Goal: Task Accomplishment & Management: Complete application form

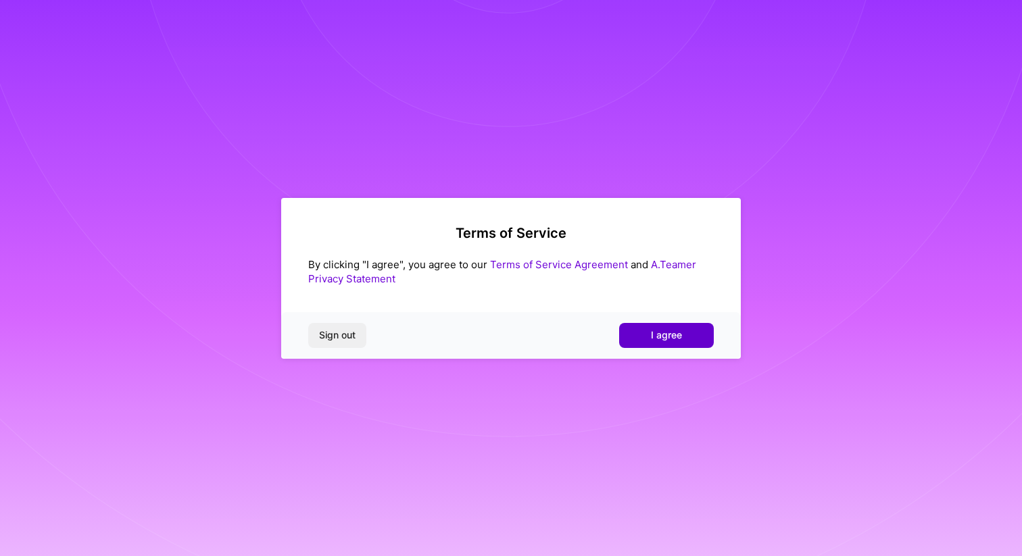
click at [660, 335] on span "I agree" at bounding box center [666, 335] width 31 height 14
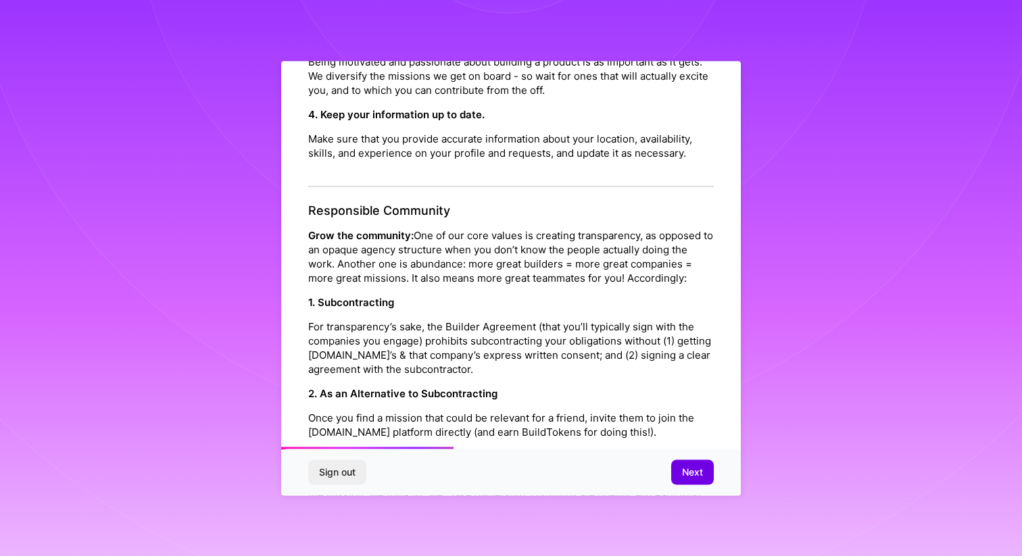
scroll to position [535, 0]
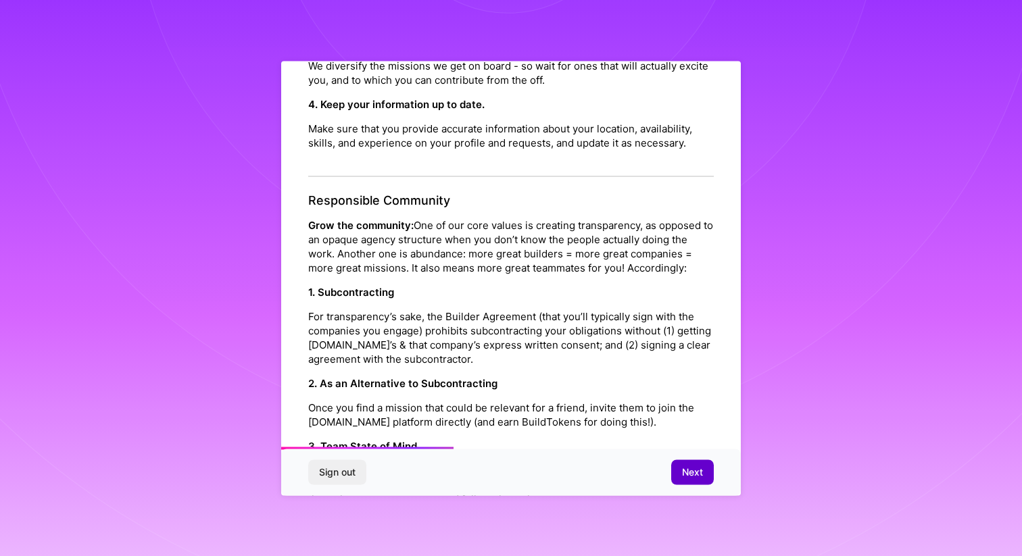
click at [692, 471] on span "Next" at bounding box center [692, 473] width 21 height 14
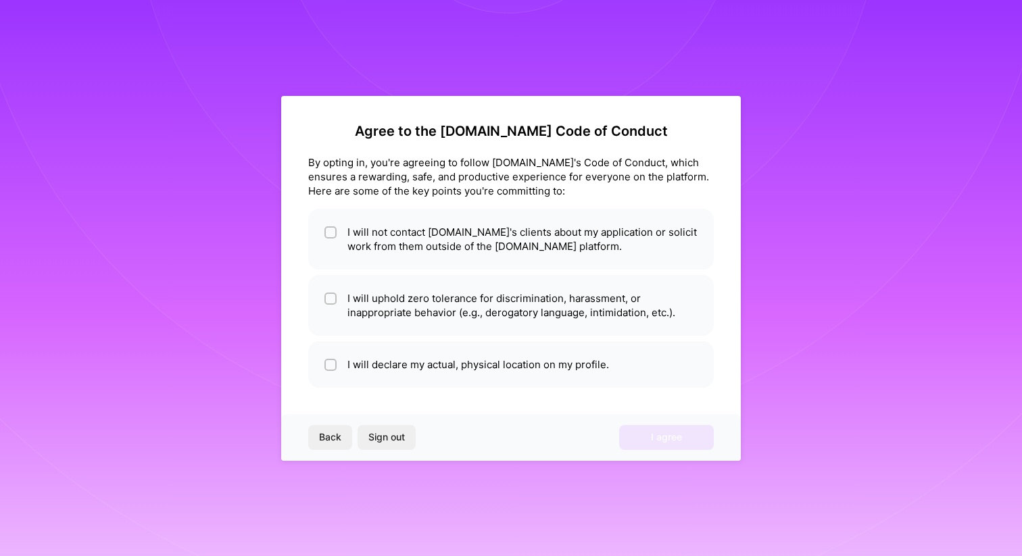
scroll to position [0, 0]
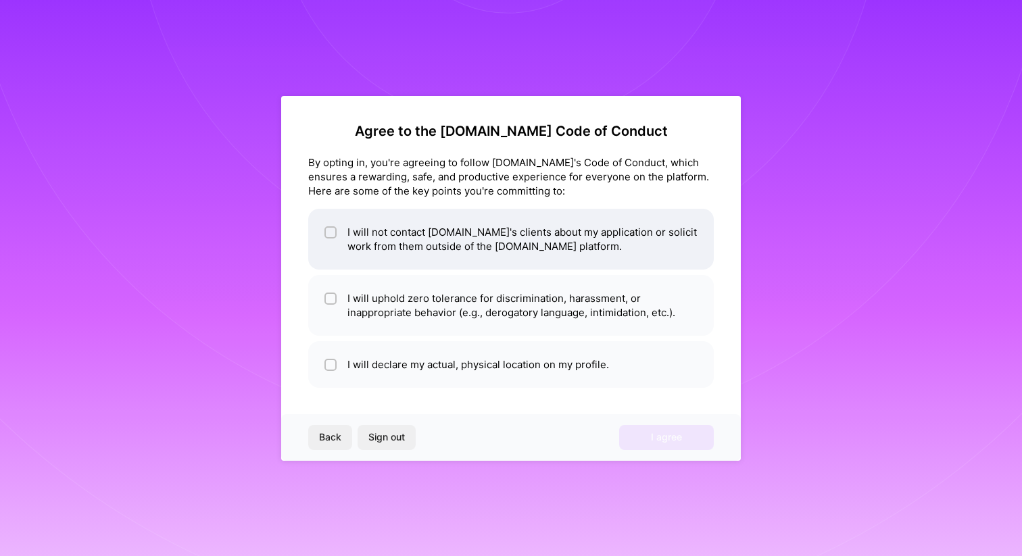
click at [331, 230] on input "checkbox" at bounding box center [331, 232] width 9 height 9
checkbox input "true"
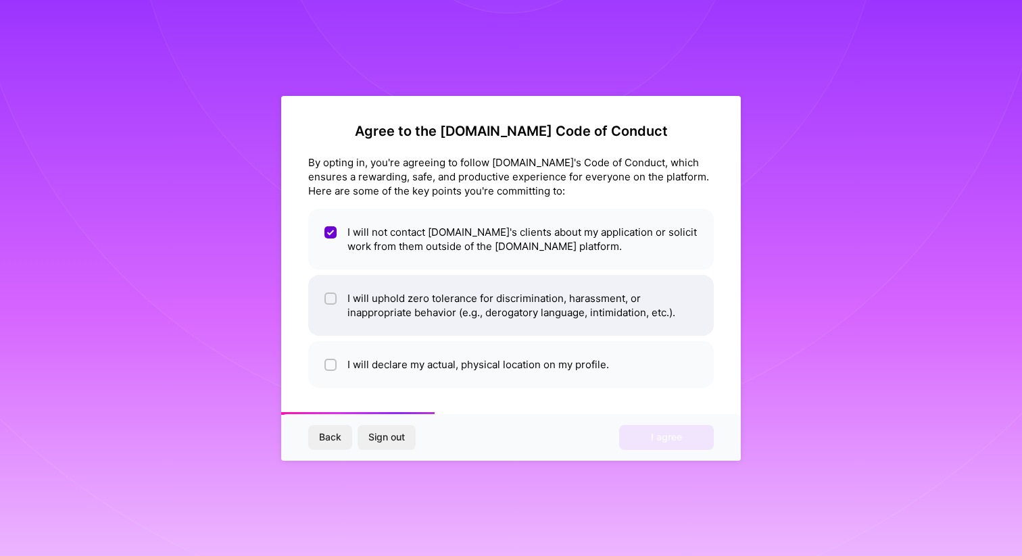
click at [329, 297] on input "checkbox" at bounding box center [331, 299] width 9 height 9
checkbox input "true"
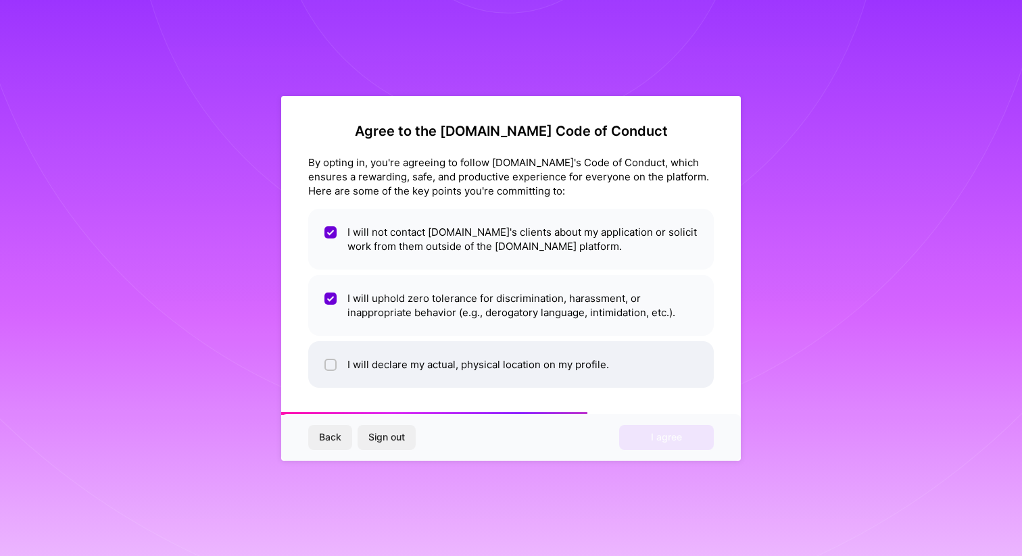
click at [424, 367] on li "I will declare my actual, physical location on my profile." at bounding box center [511, 364] width 406 height 47
checkbox input "true"
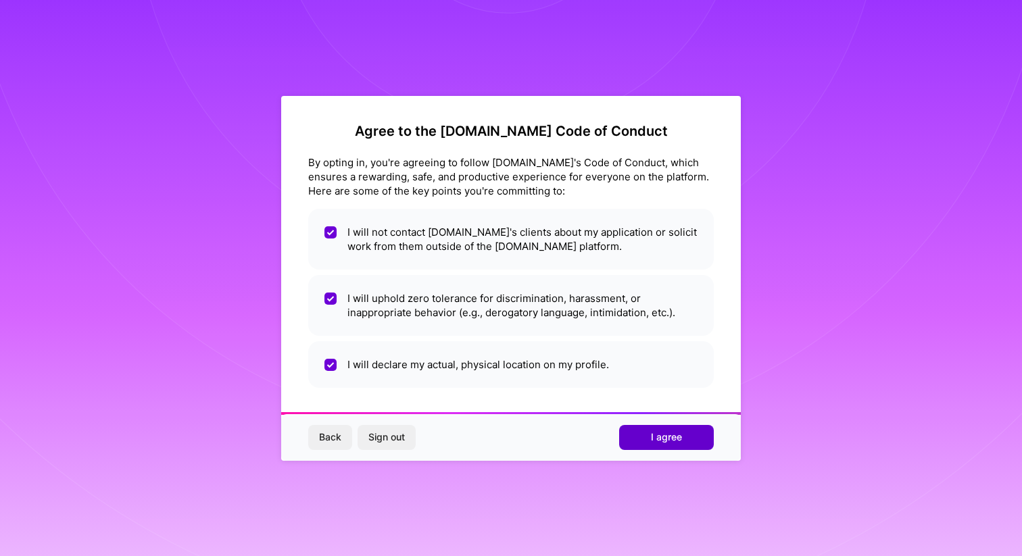
click at [681, 438] on span "I agree" at bounding box center [666, 438] width 31 height 14
